Goal: Entertainment & Leisure: Consume media (video, audio)

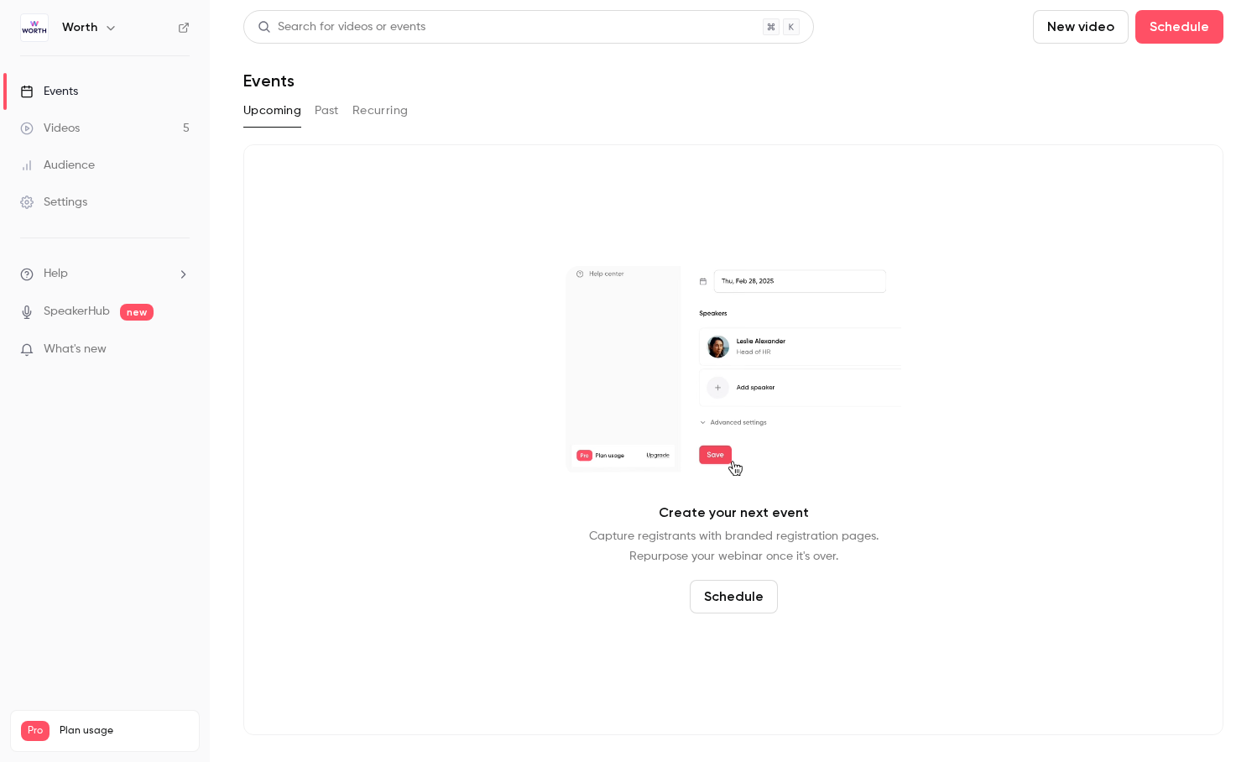
click at [94, 123] on link "Videos 5" at bounding box center [105, 128] width 210 height 37
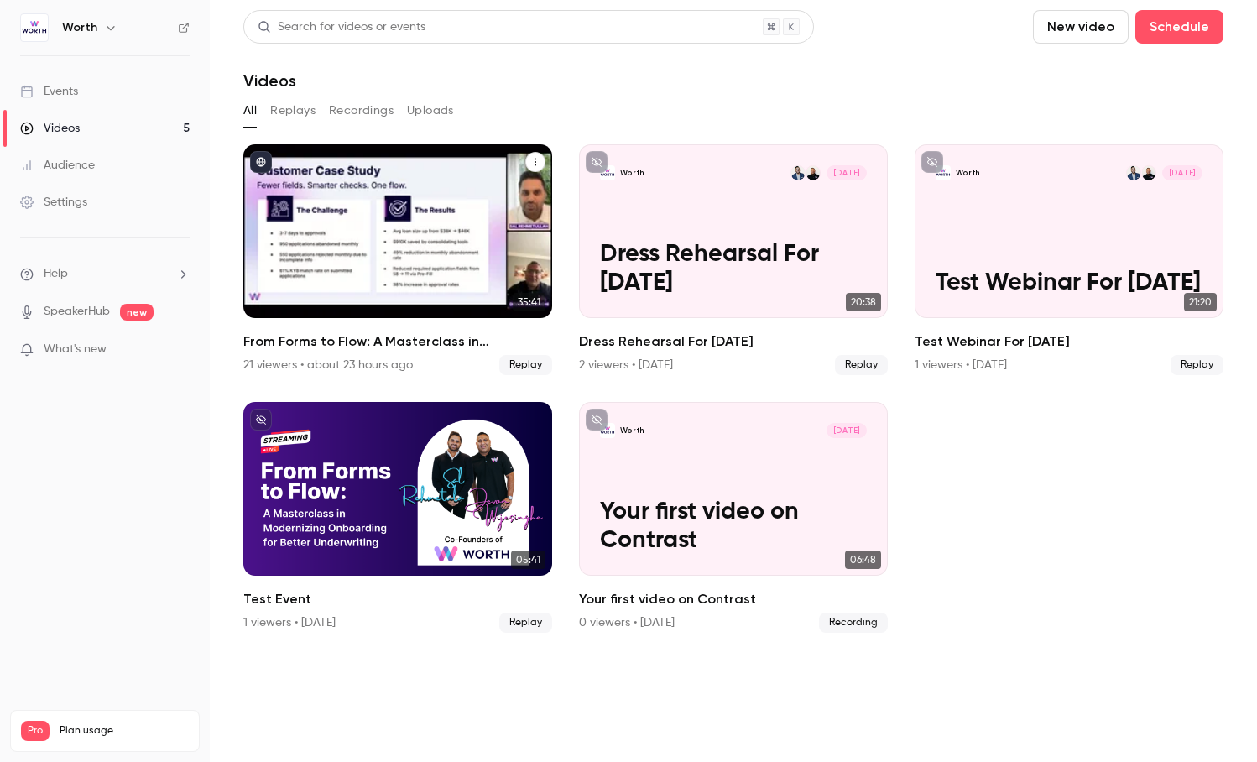
click at [335, 281] on div "From Forms to Flow: A Masterclass in Modernizing Onboarding for Better Underwri…" at bounding box center [397, 231] width 309 height 174
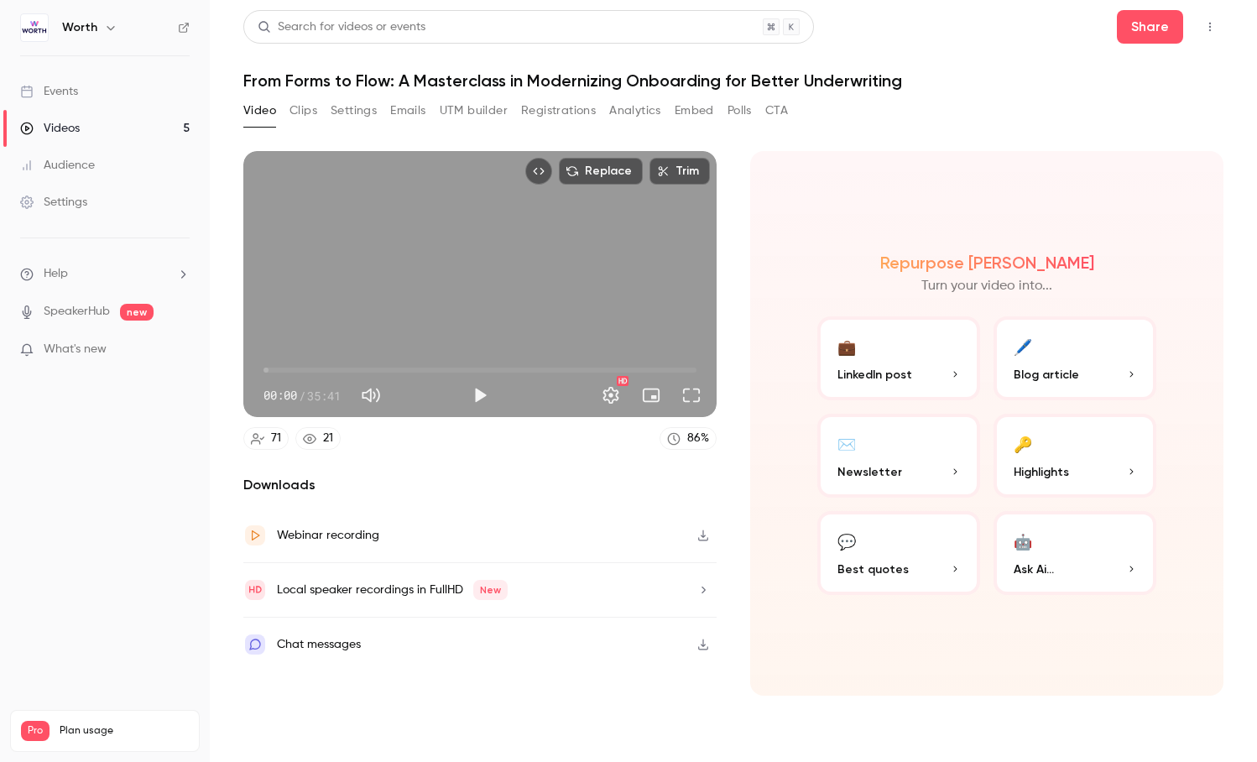
click at [303, 117] on button "Clips" at bounding box center [304, 110] width 28 height 27
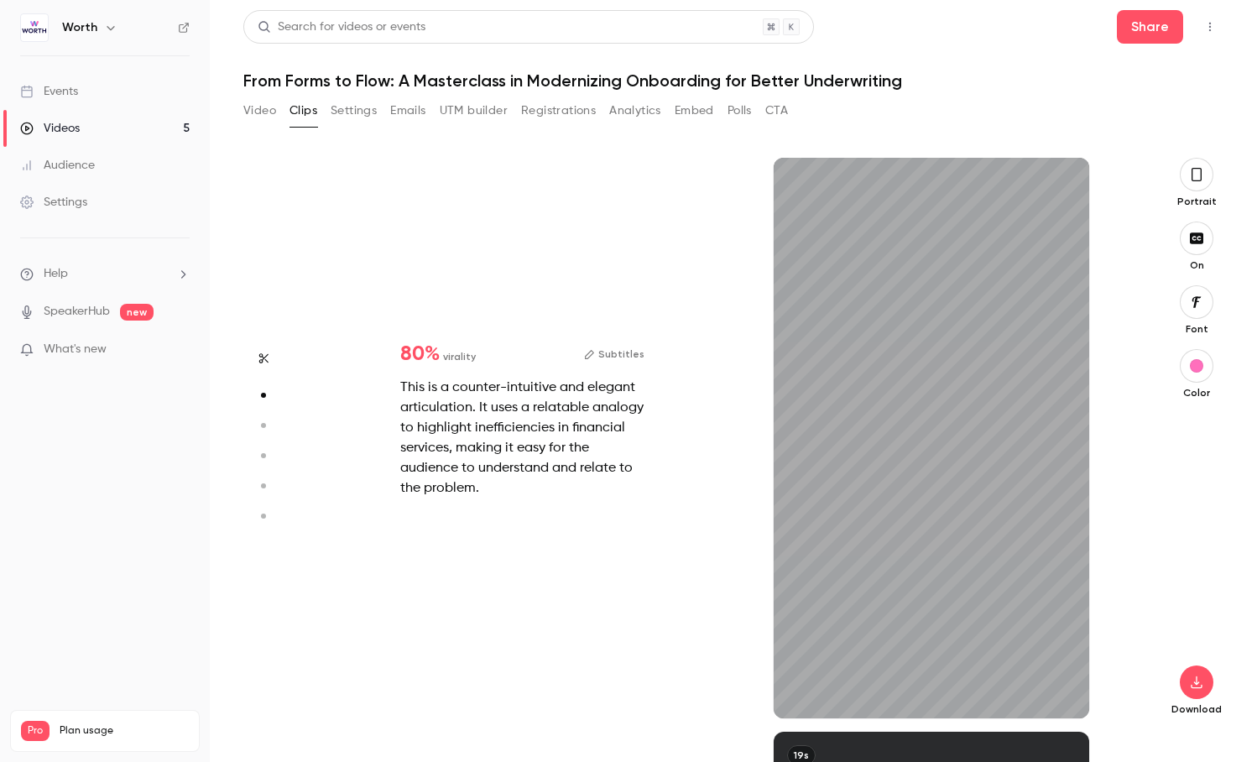
scroll to position [574, 0]
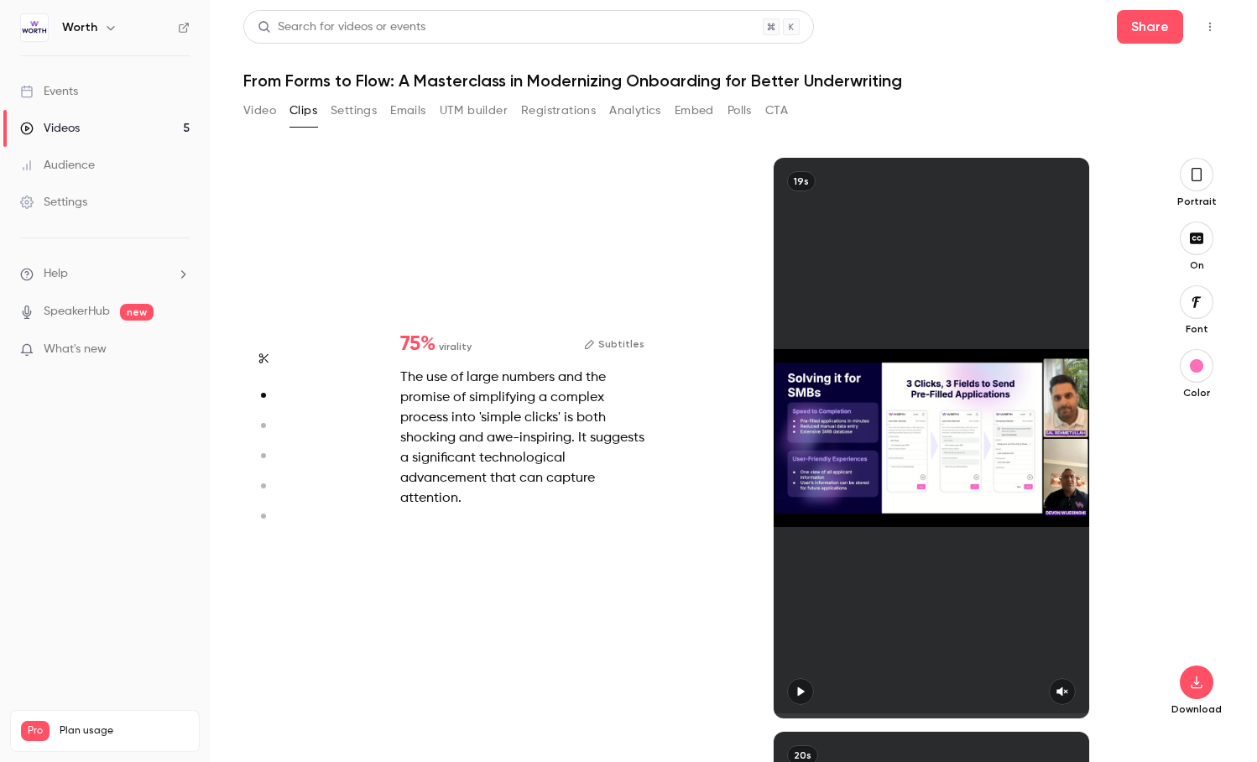
type input "*"
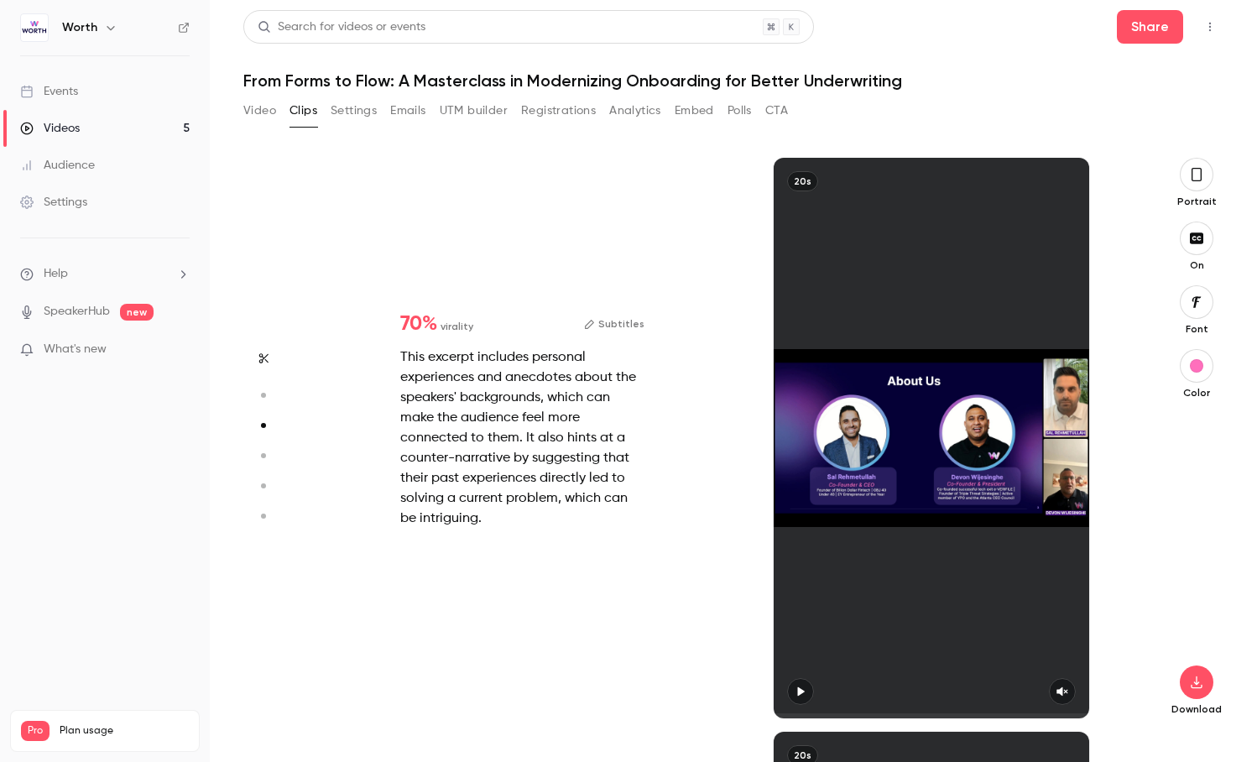
type input "*"
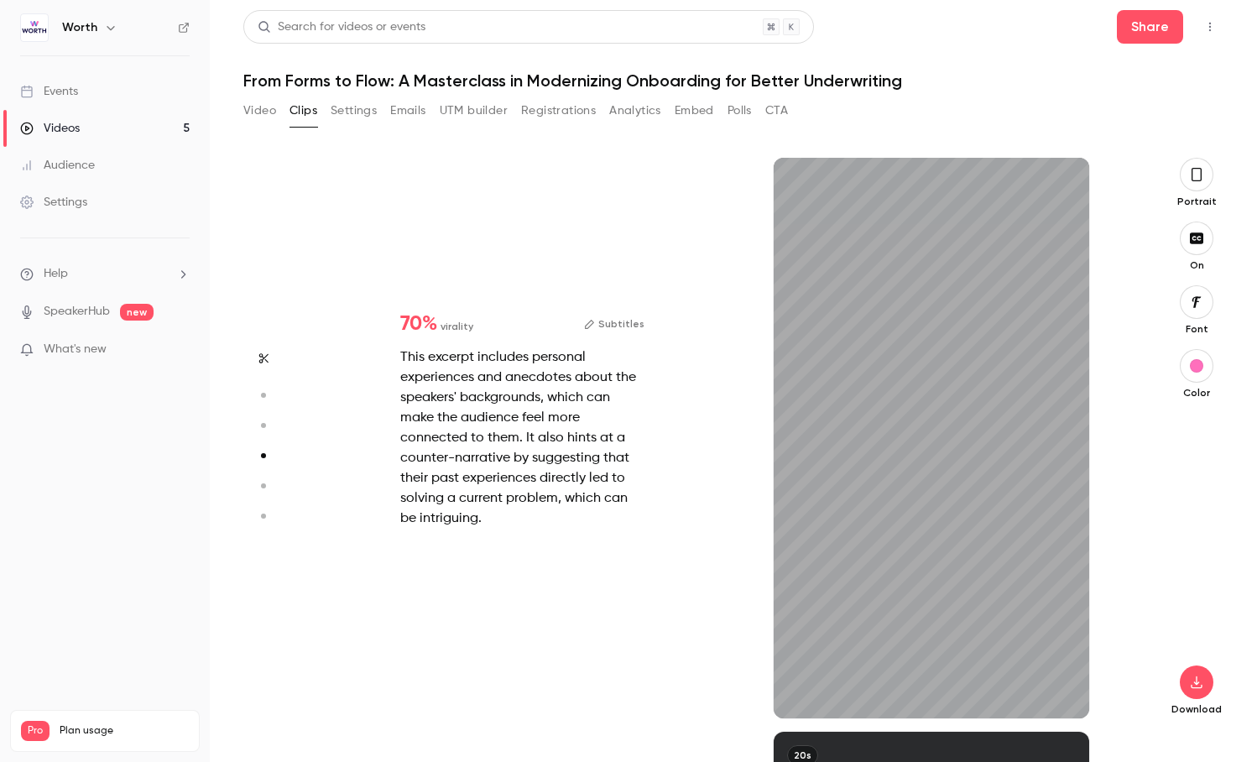
scroll to position [1722, 0]
type input "*"
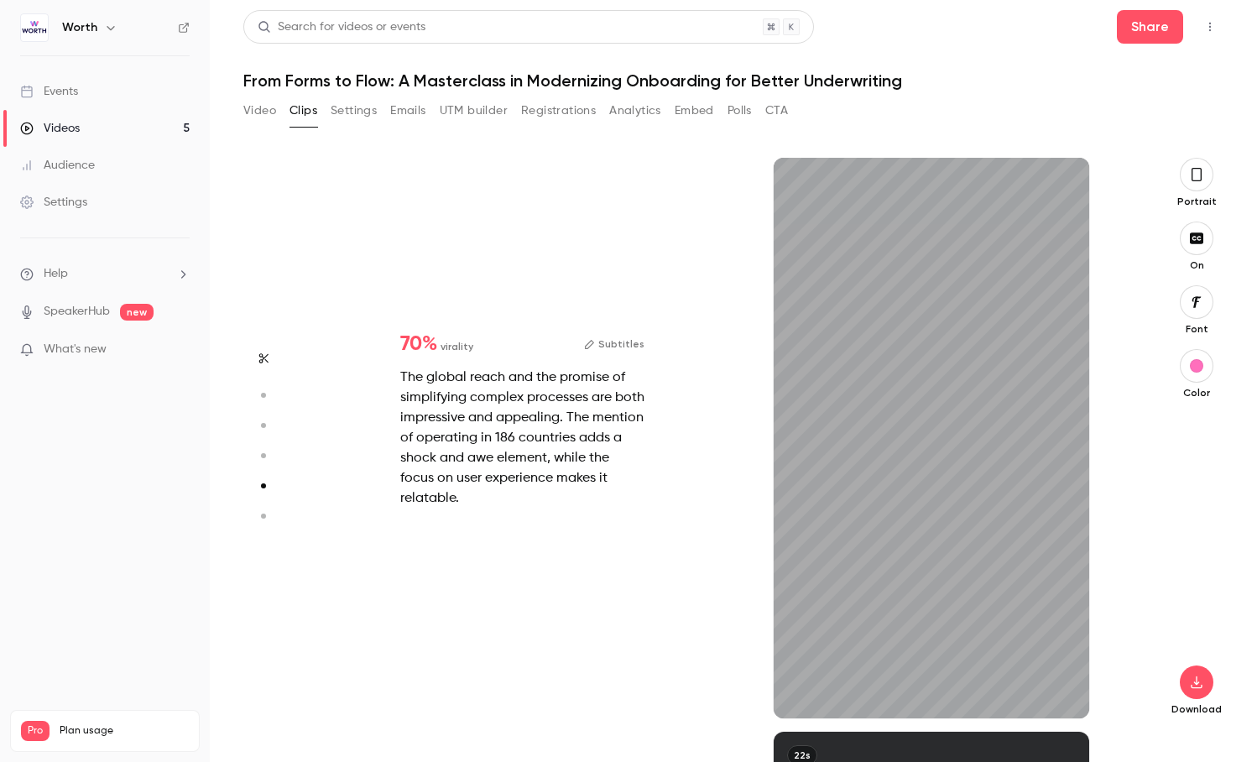
scroll to position [2296, 0]
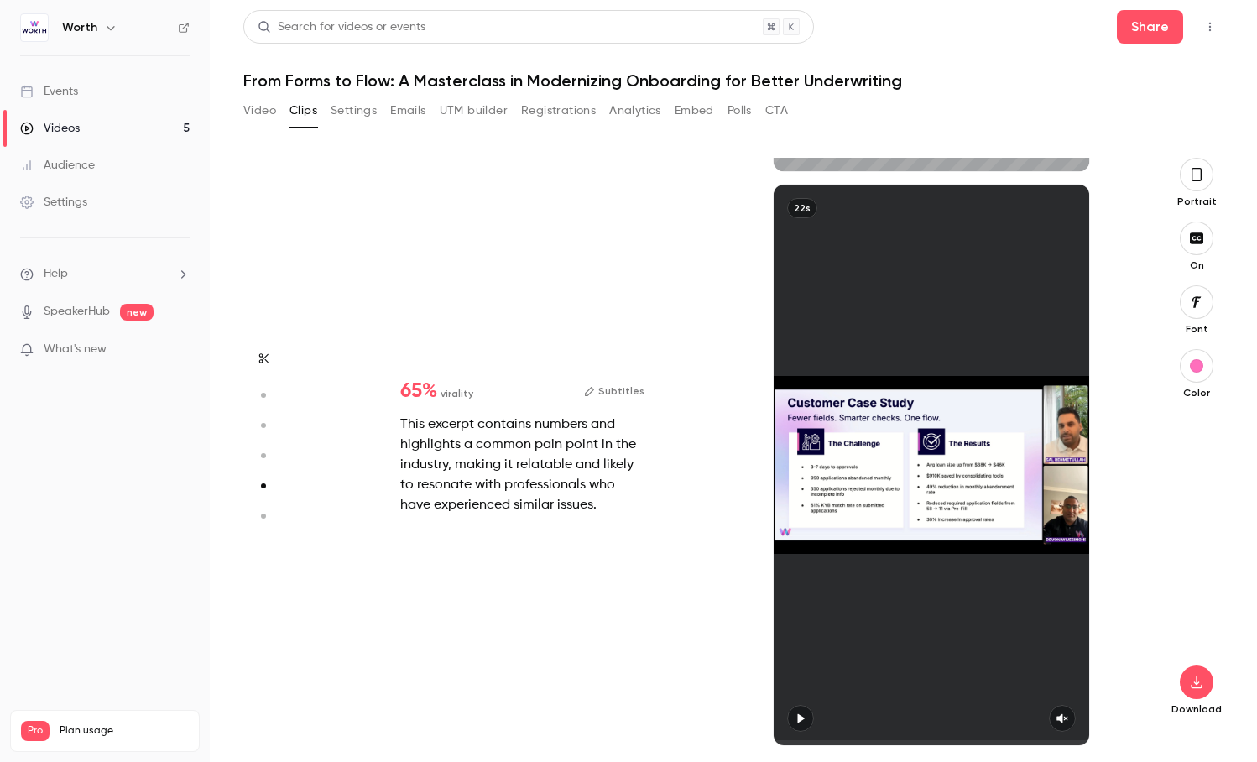
type input "*"
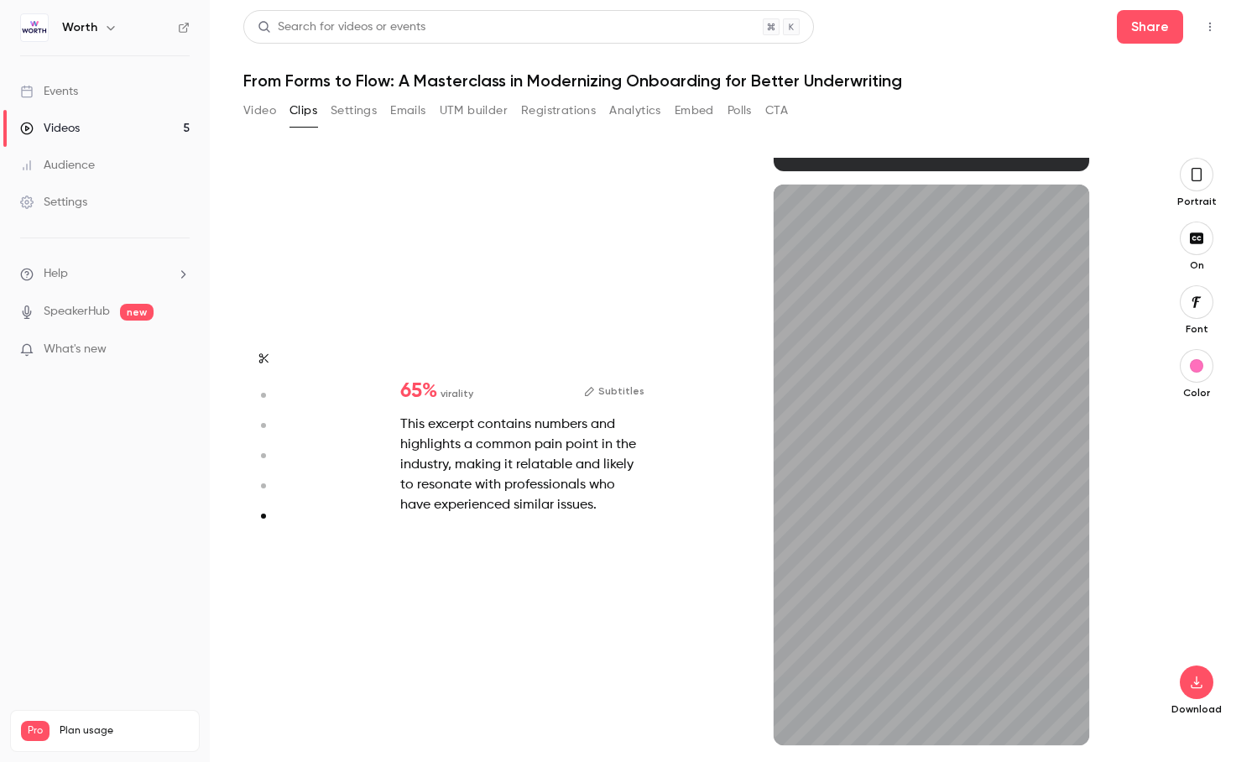
scroll to position [2844, 0]
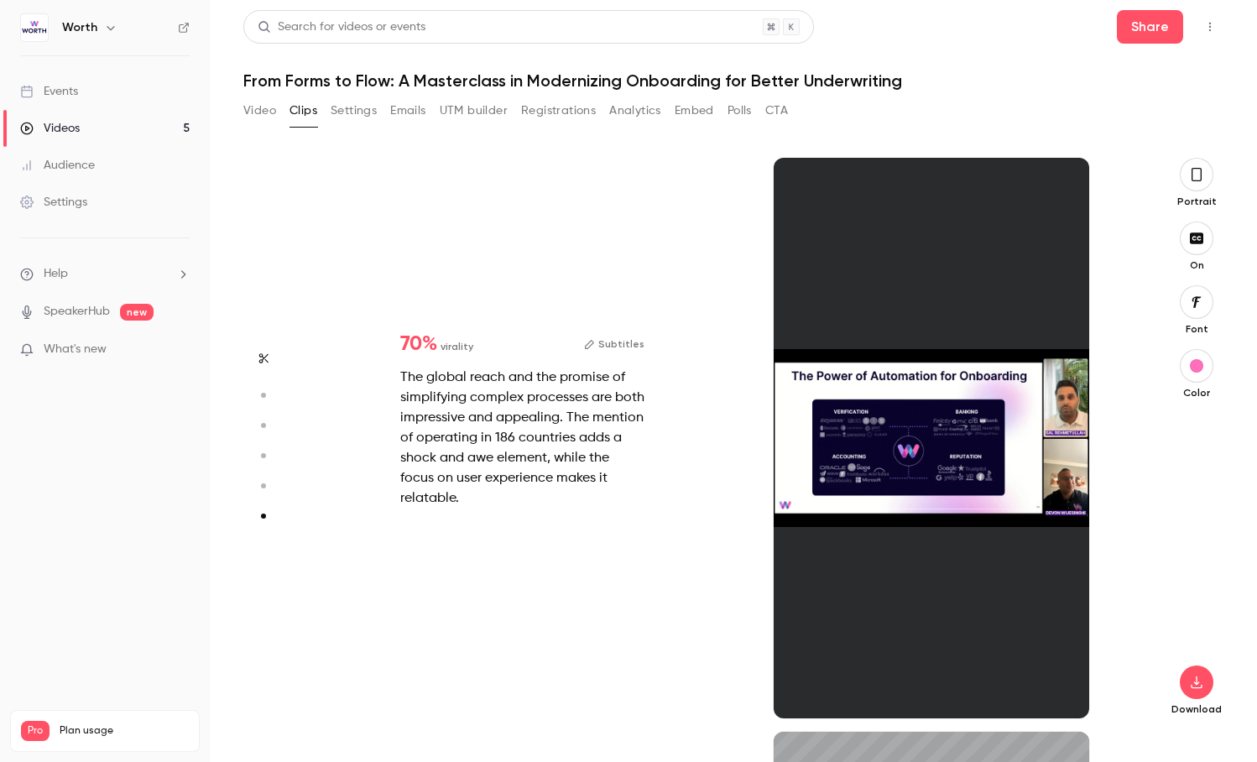
type input "*"
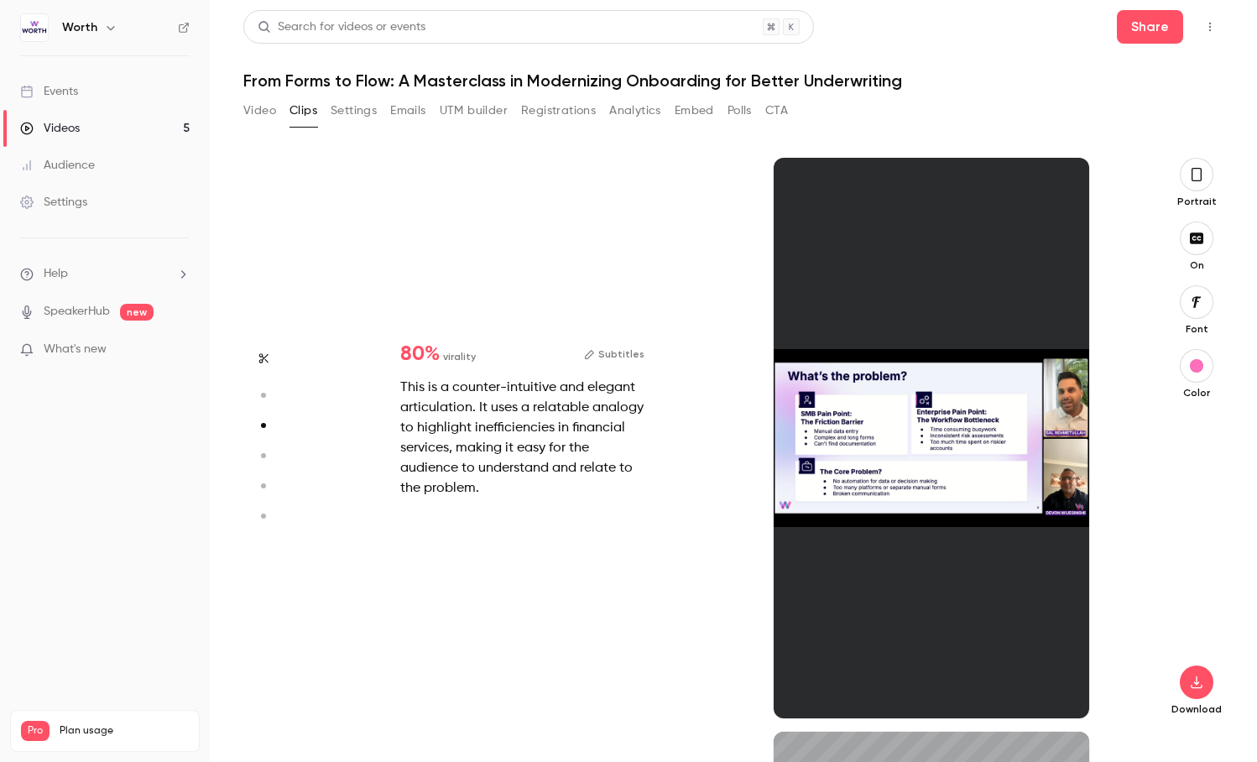
type input "*"
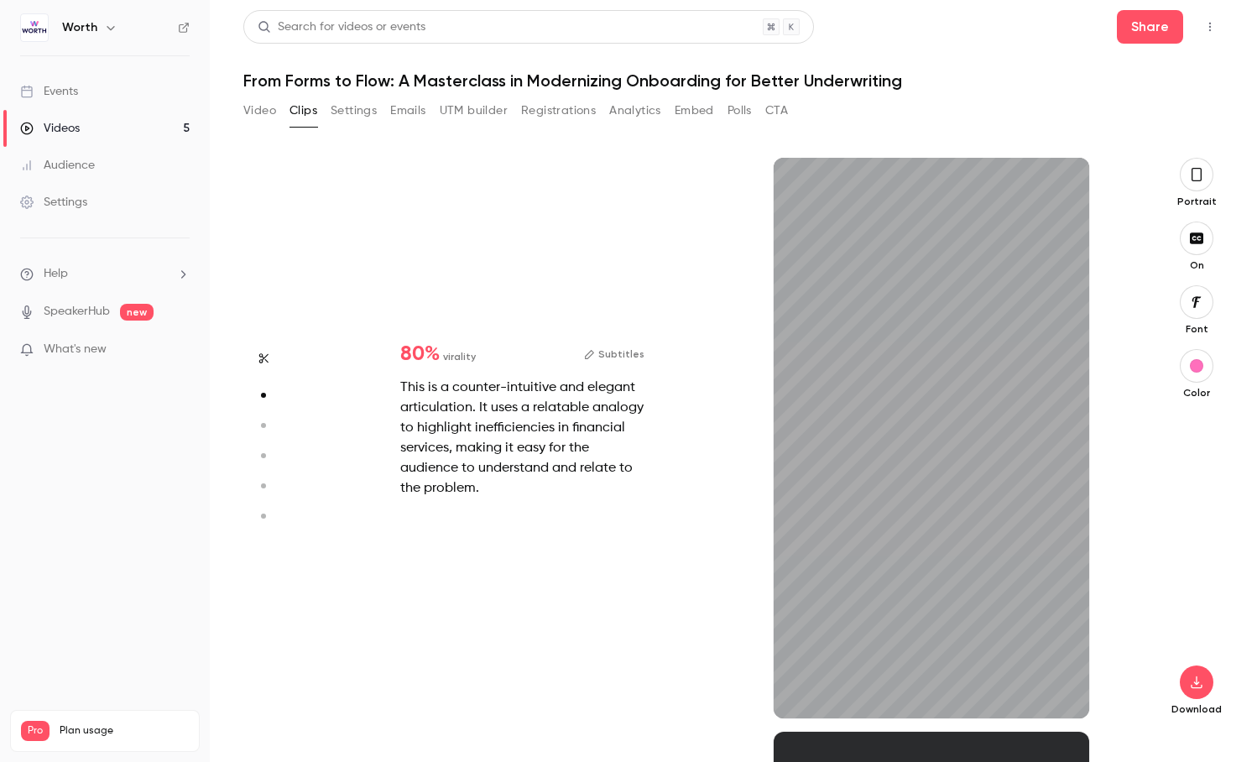
scroll to position [386, 0]
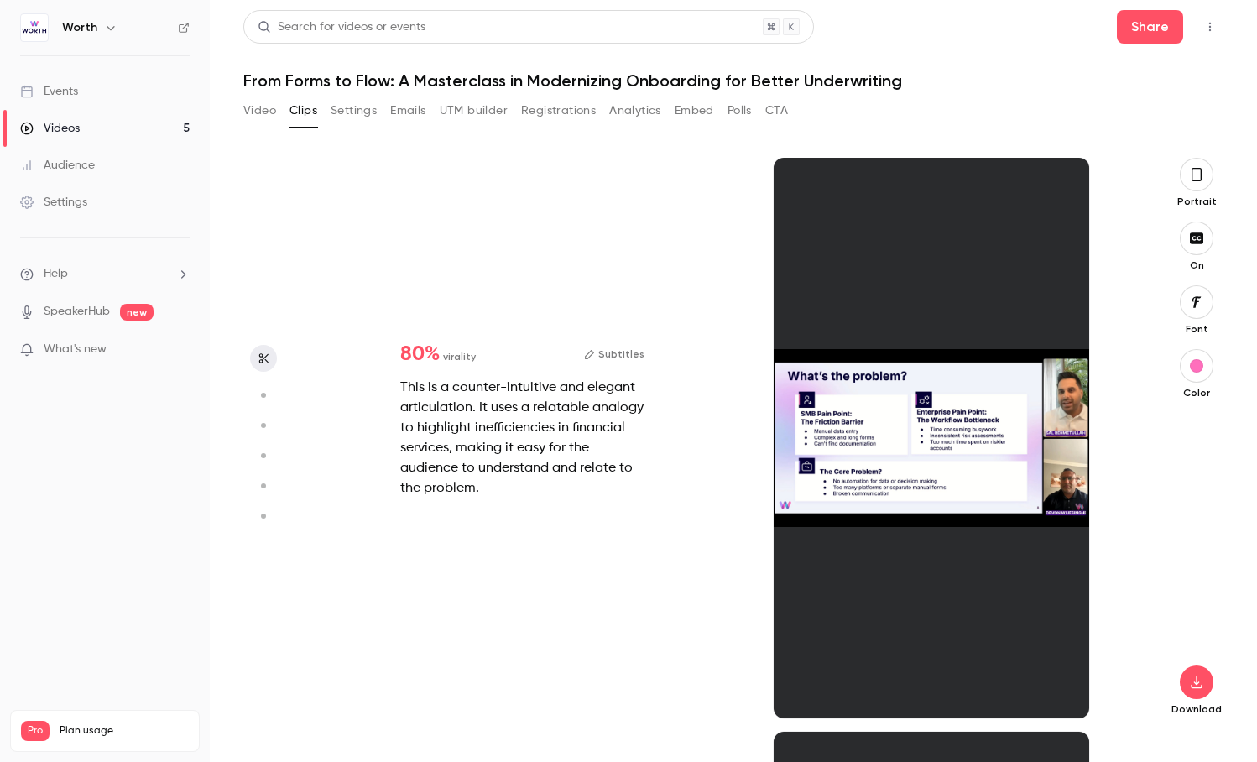
type input "*"
